Goal: Transaction & Acquisition: Purchase product/service

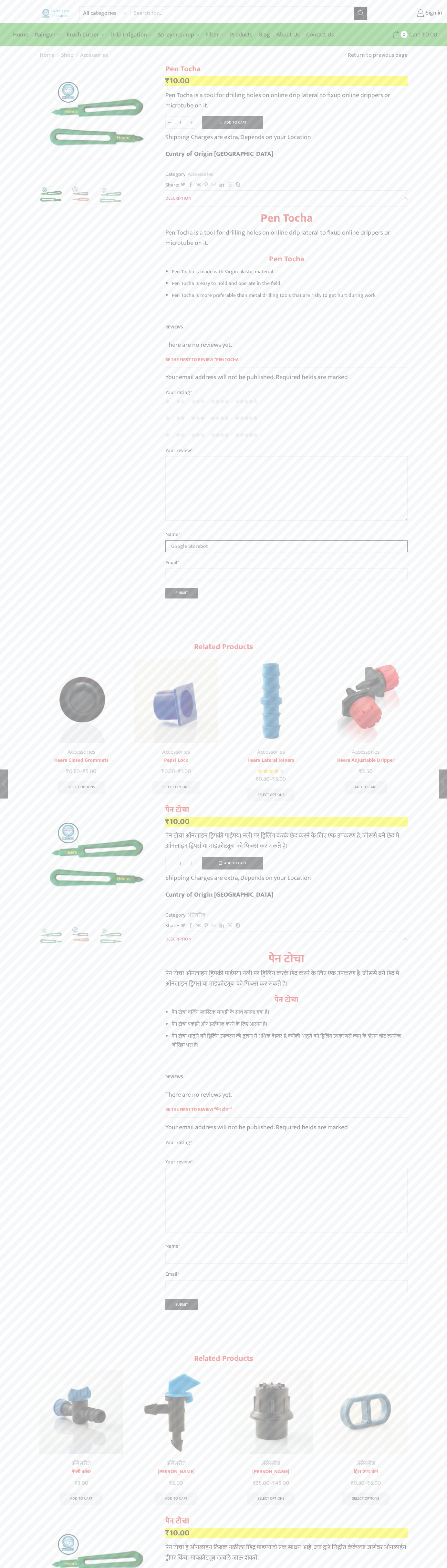
type input "Google Storebot"
click at [233, 122] on button "Add to cart" at bounding box center [232, 122] width 62 height 13
click at [412, 35] on span "Cart" at bounding box center [411, 35] width 13 height 9
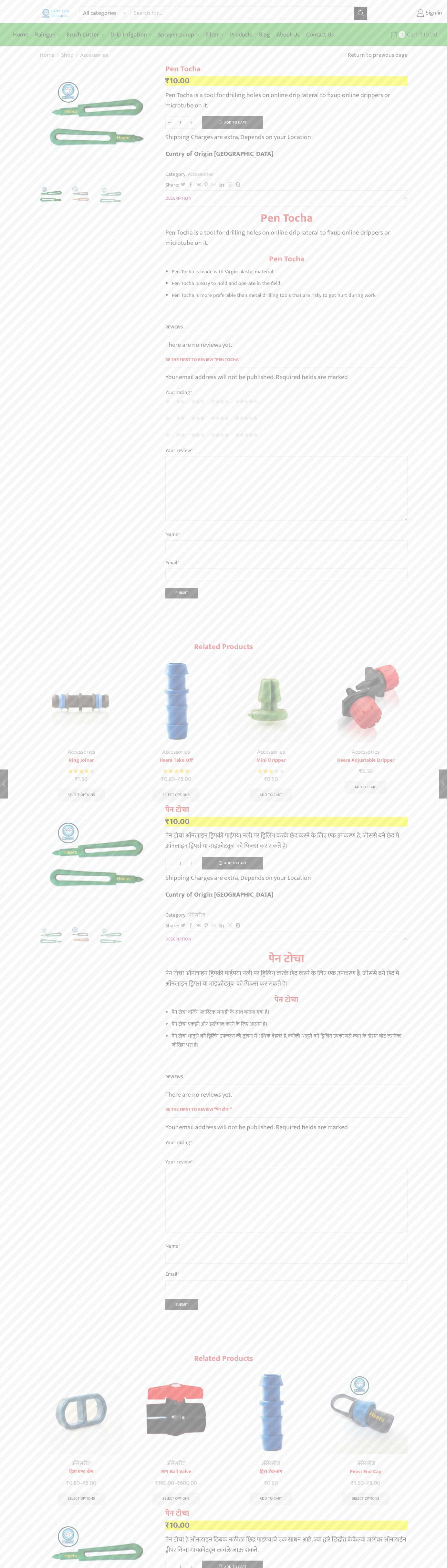
click at [412, 35] on span "Cart" at bounding box center [411, 35] width 13 height 9
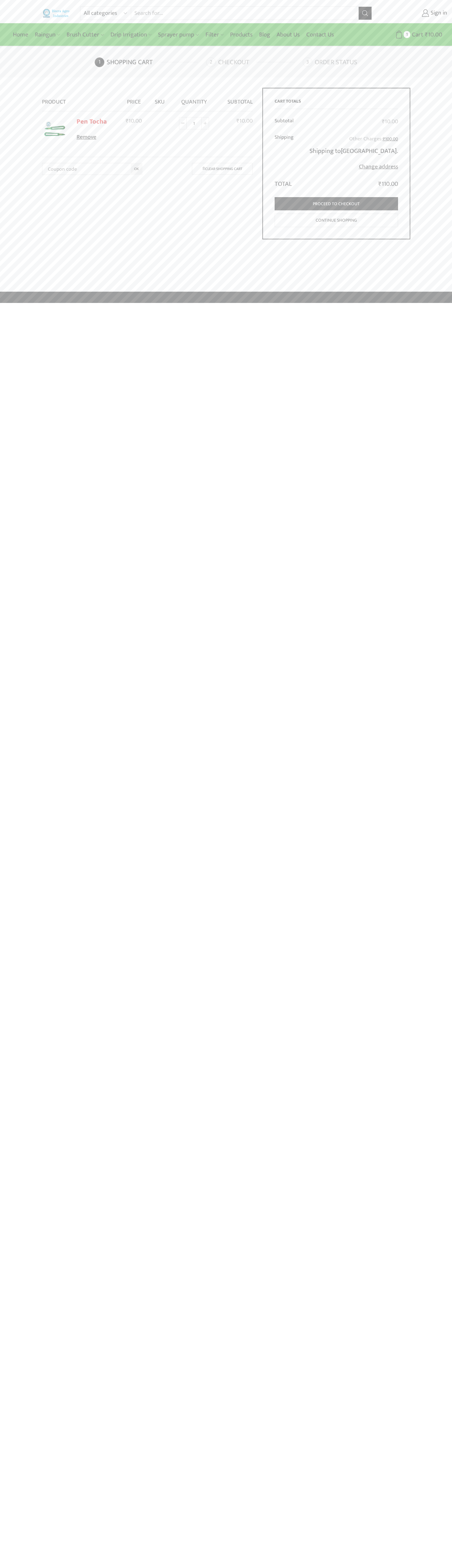
click at [96, 138] on link "Remove" at bounding box center [96, 138] width 38 height 9
